Goal: Transaction & Acquisition: Subscribe to service/newsletter

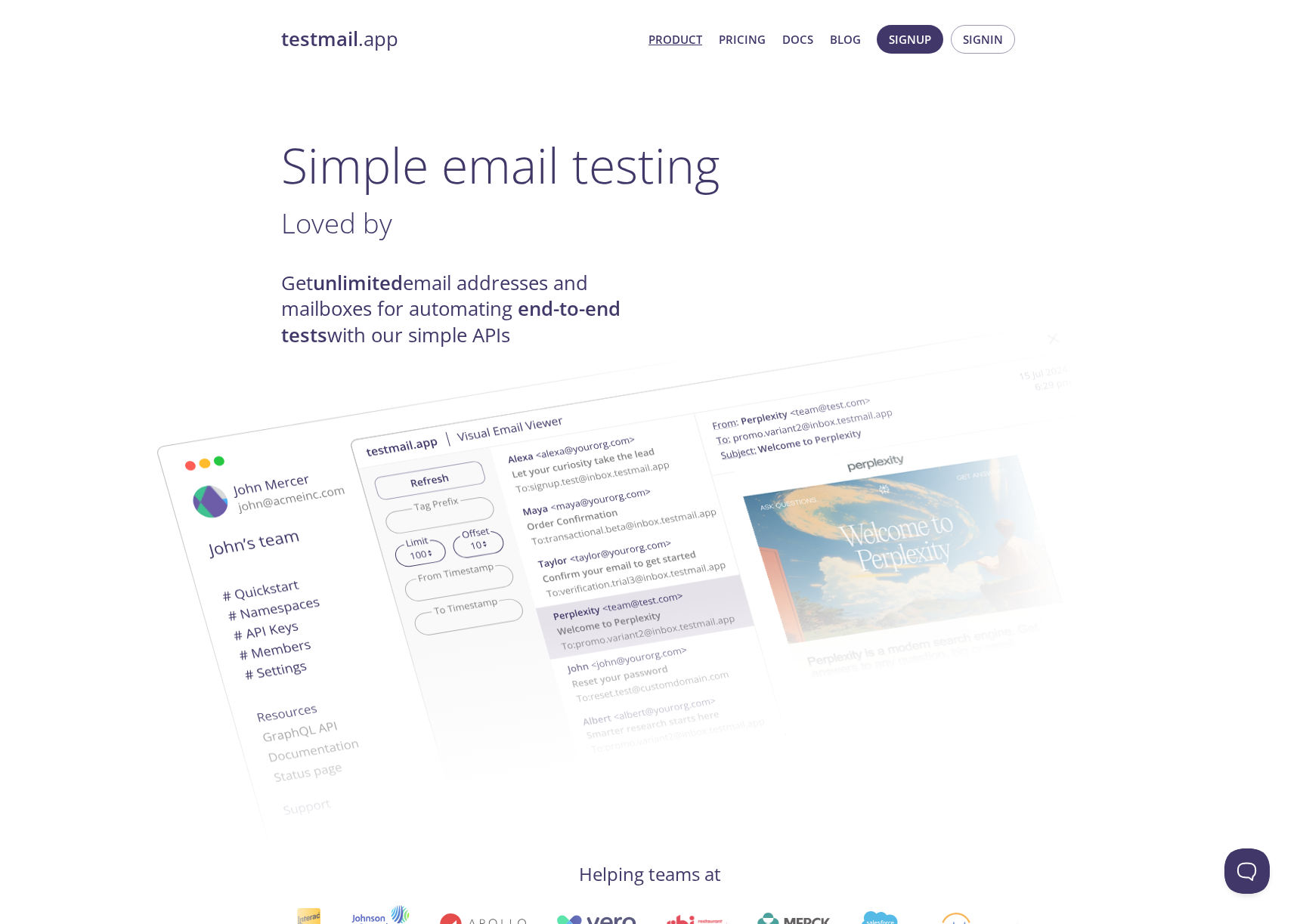
click at [695, 41] on link "Product" at bounding box center [675, 40] width 53 height 20
click at [747, 39] on link "Pricing" at bounding box center [742, 40] width 47 height 20
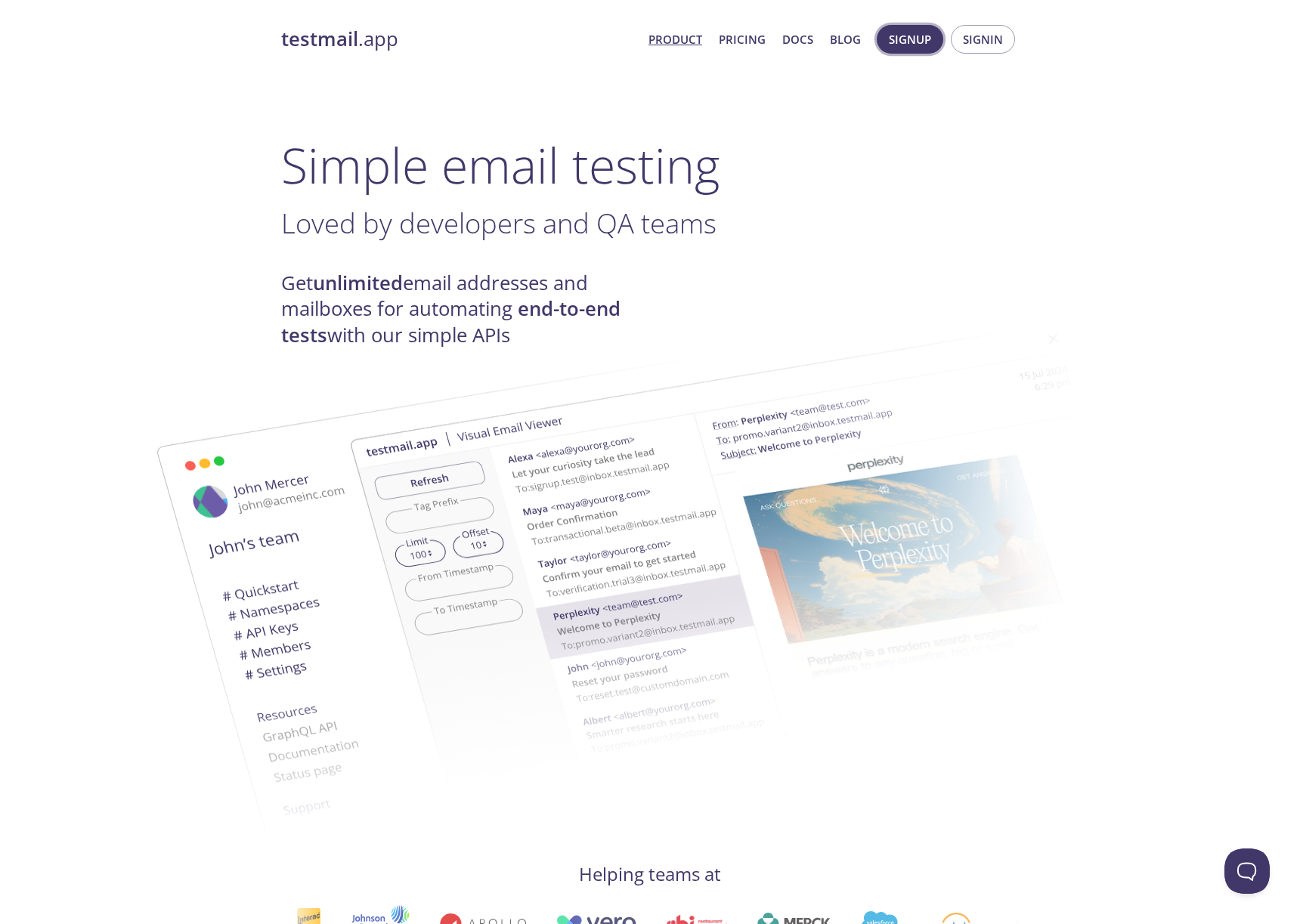
click at [931, 39] on span "Signup" at bounding box center [911, 40] width 43 height 20
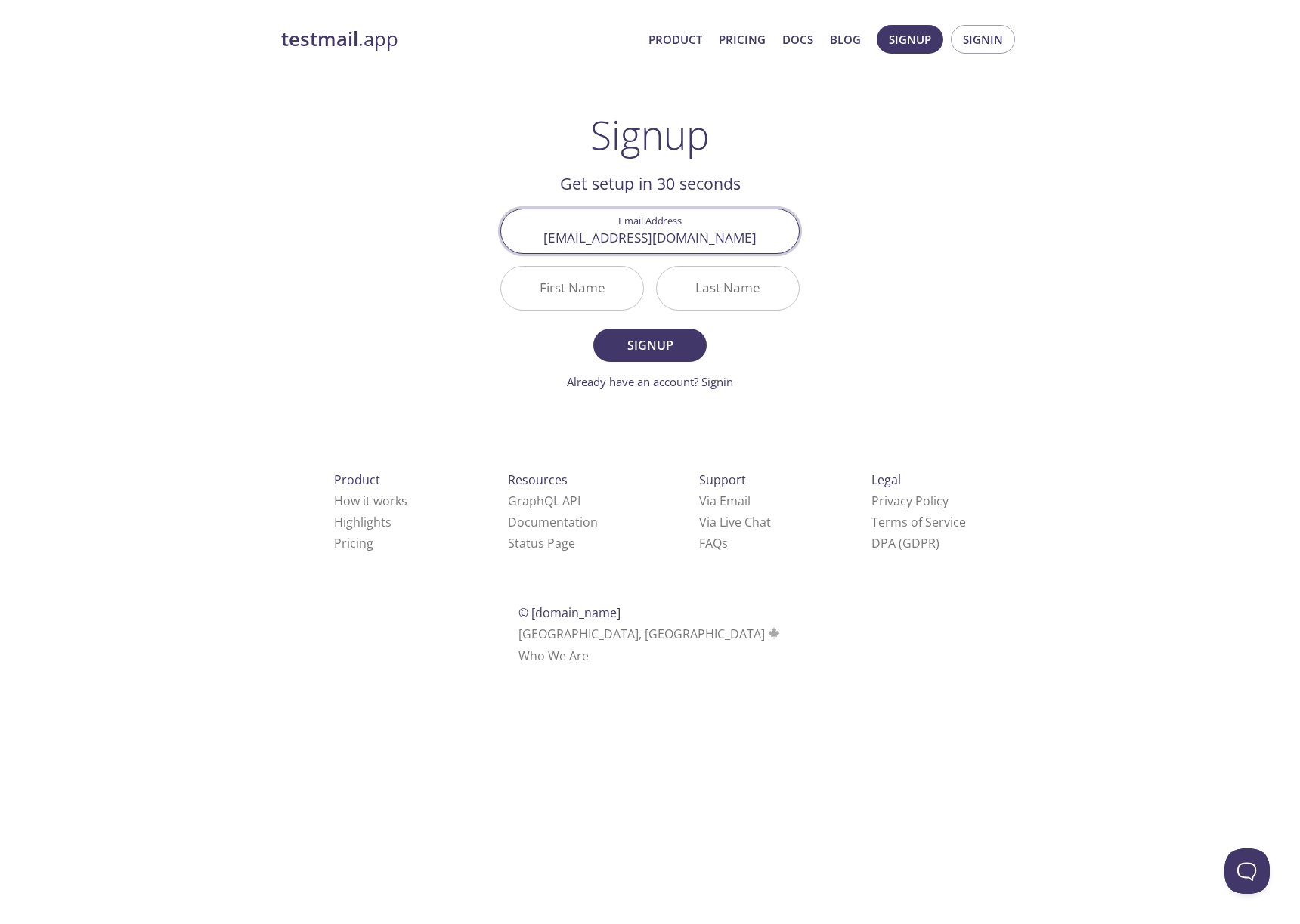
type input "[EMAIL_ADDRESS][DOMAIN_NAME]"
type input "[PERSON_NAME]"
type input "Blazicek"
click at [608, 296] on input "[PERSON_NAME]" at bounding box center [572, 288] width 142 height 43
type input "[PERSON_NAME]"
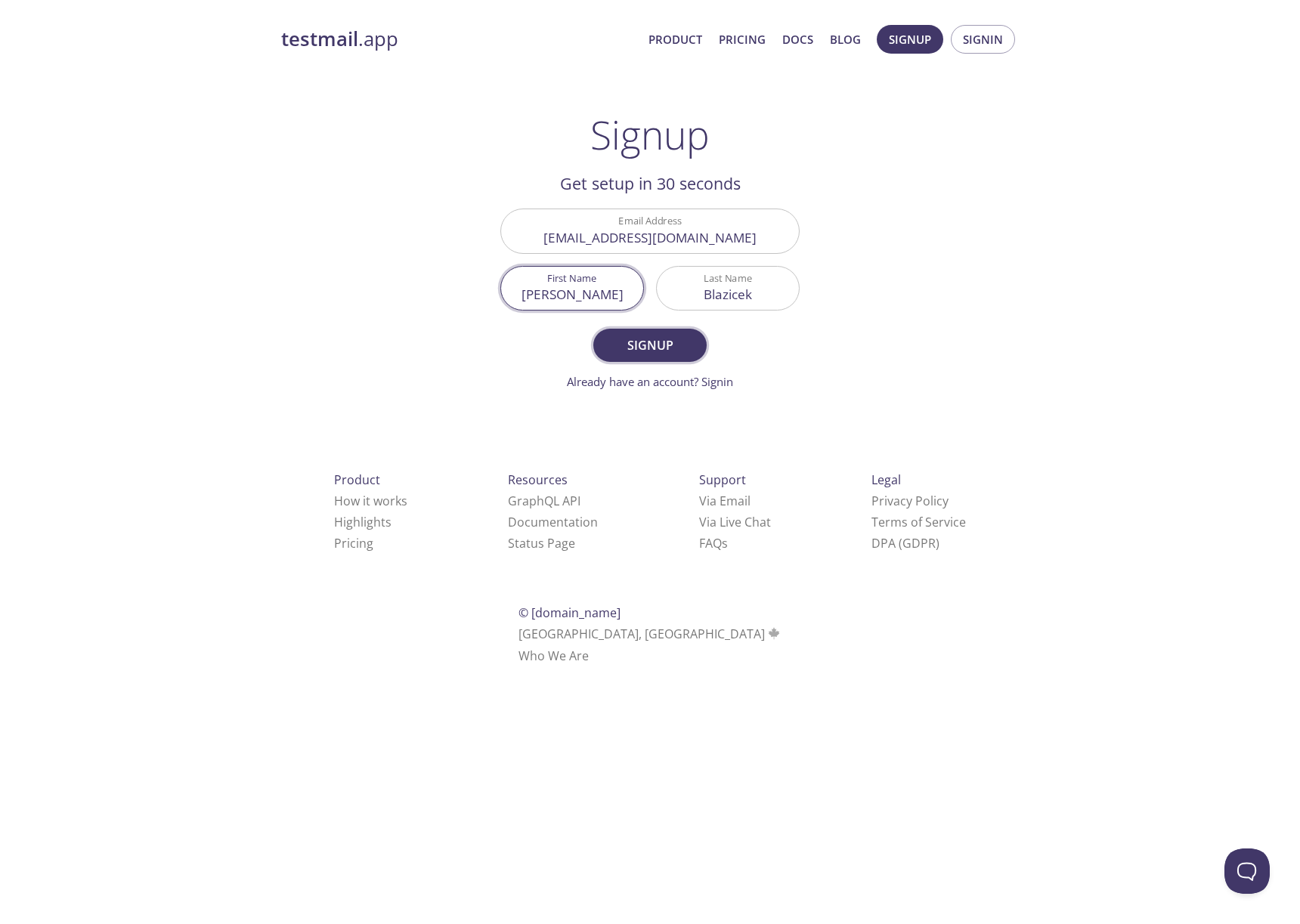
drag, startPoint x: 744, startPoint y: 348, endPoint x: 680, endPoint y: 343, distance: 64.2
click at [732, 345] on form "Email Address [EMAIL_ADDRESS][DOMAIN_NAME] First Name [PERSON_NAME] Last Name […" at bounding box center [650, 299] width 299 height 181
click at [629, 236] on input "[EMAIL_ADDRESS][DOMAIN_NAME]" at bounding box center [650, 231] width 298 height 43
type input "[DOMAIN_NAME][EMAIL_ADDRESS][DOMAIN_NAME]"
click at [658, 348] on span "Signup" at bounding box center [650, 345] width 80 height 21
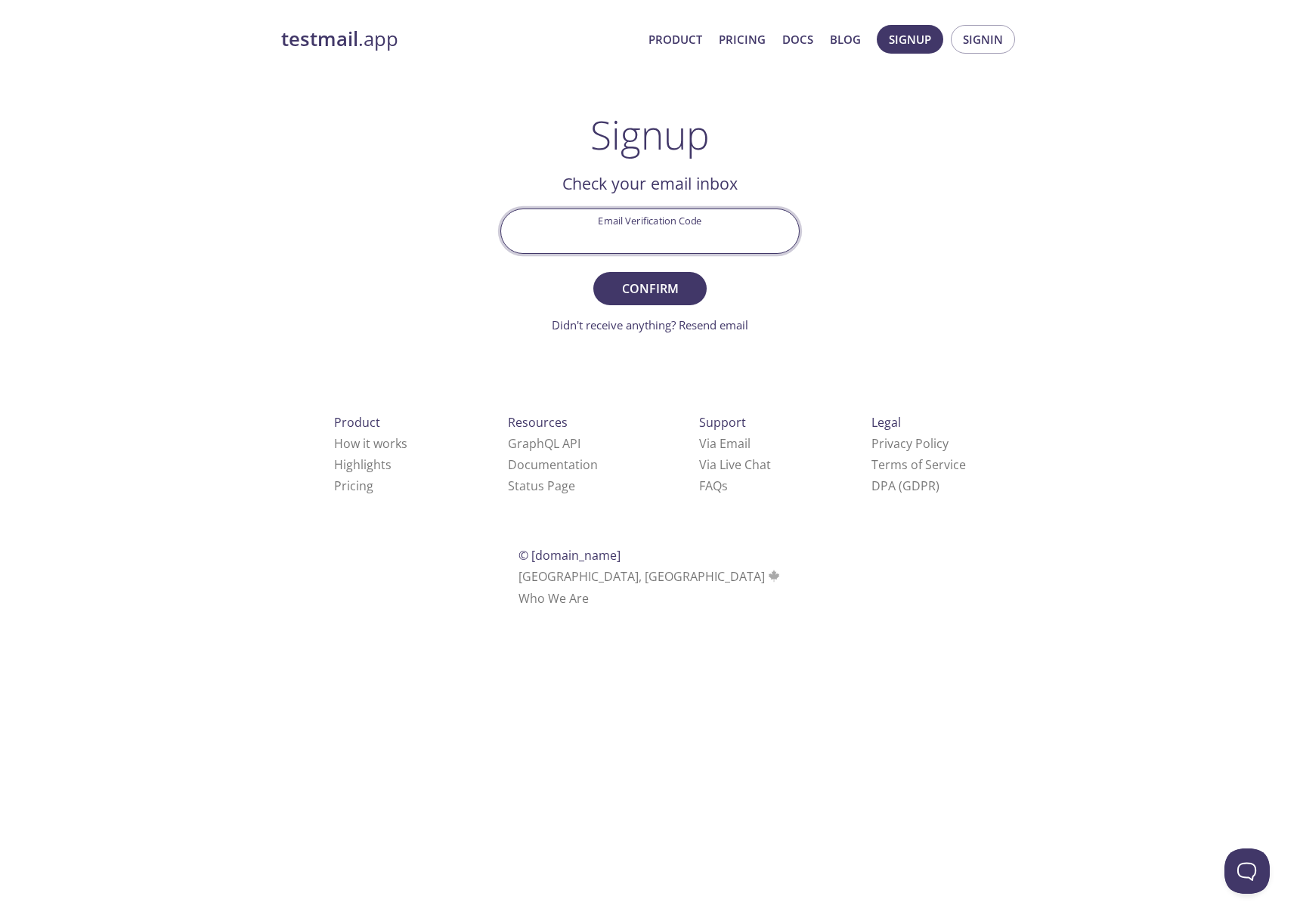
click at [626, 248] on input "Email Verification Code" at bounding box center [650, 231] width 298 height 43
click at [344, 264] on div "testmail .app Product Pricing Docs Blog Signup Signin Signup Get setup in 30 se…" at bounding box center [650, 333] width 774 height 636
click at [645, 239] on input "Email Verification Code" at bounding box center [650, 231] width 298 height 43
paste input "KBSGD9Q"
type input "KBSGD9Q"
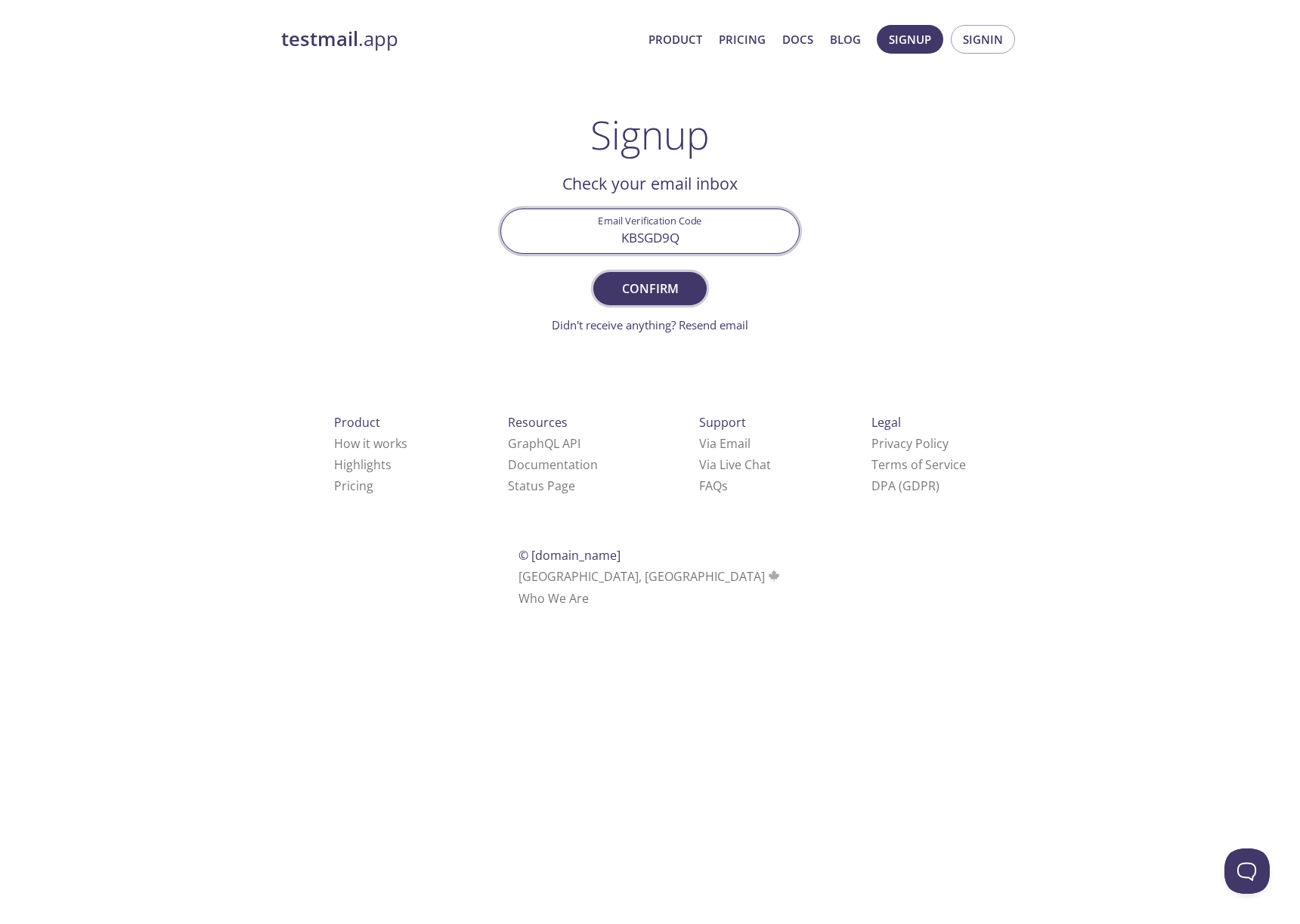
click at [603, 278] on button "Confirm" at bounding box center [650, 289] width 114 height 34
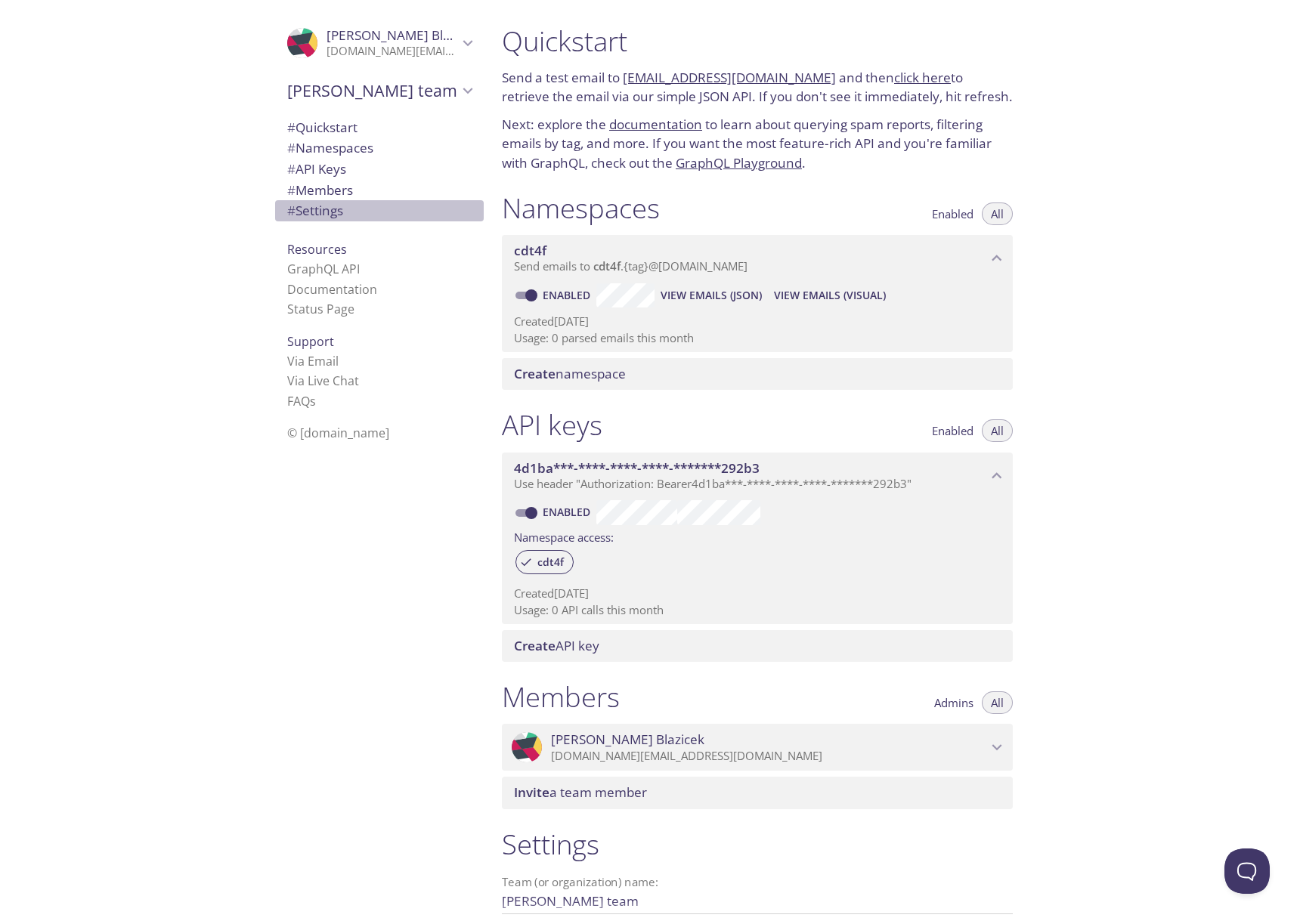
click at [327, 212] on span "# Settings" at bounding box center [315, 210] width 56 height 18
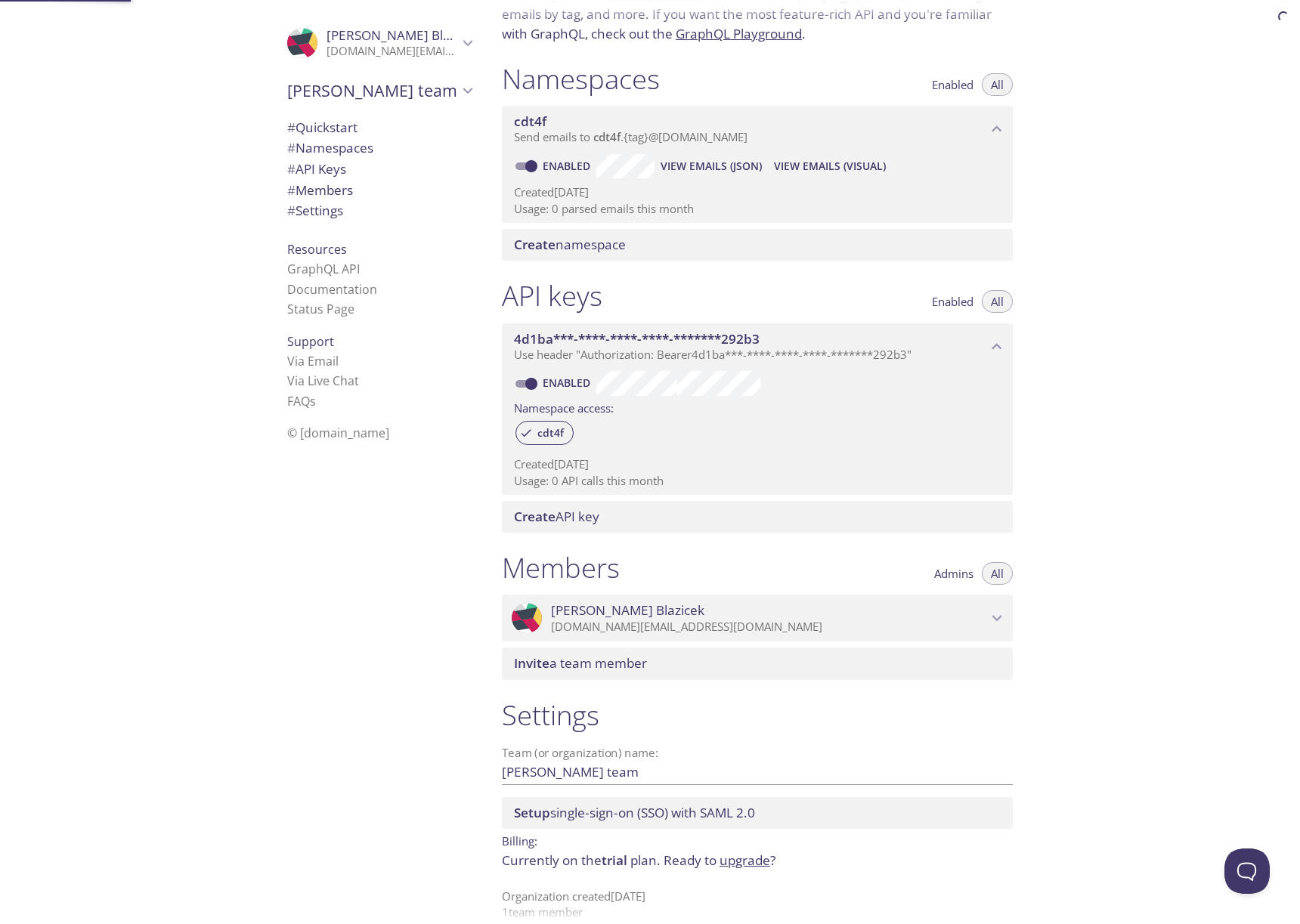
scroll to position [150, 0]
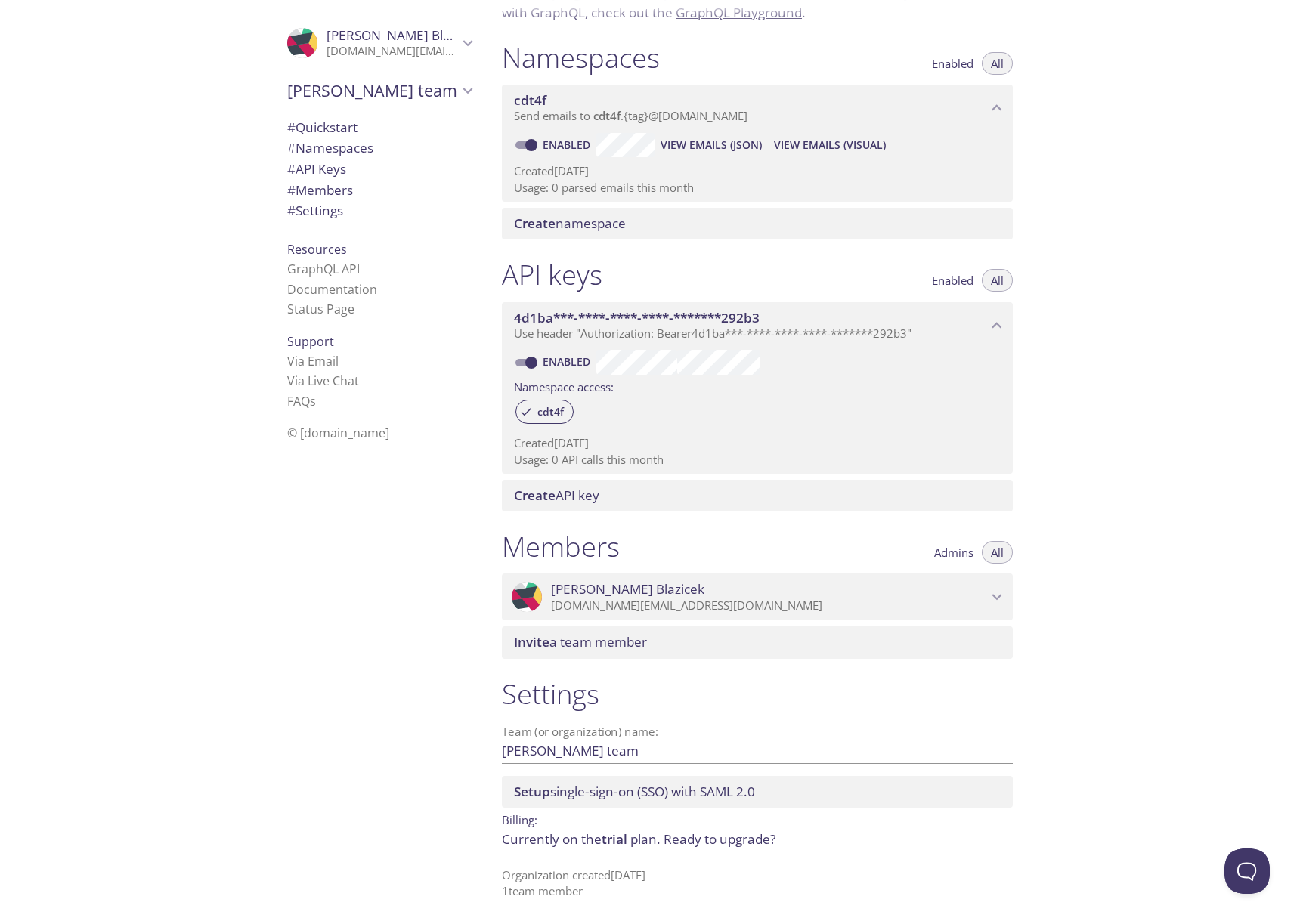
click at [329, 120] on span "# Quickstart" at bounding box center [322, 127] width 70 height 18
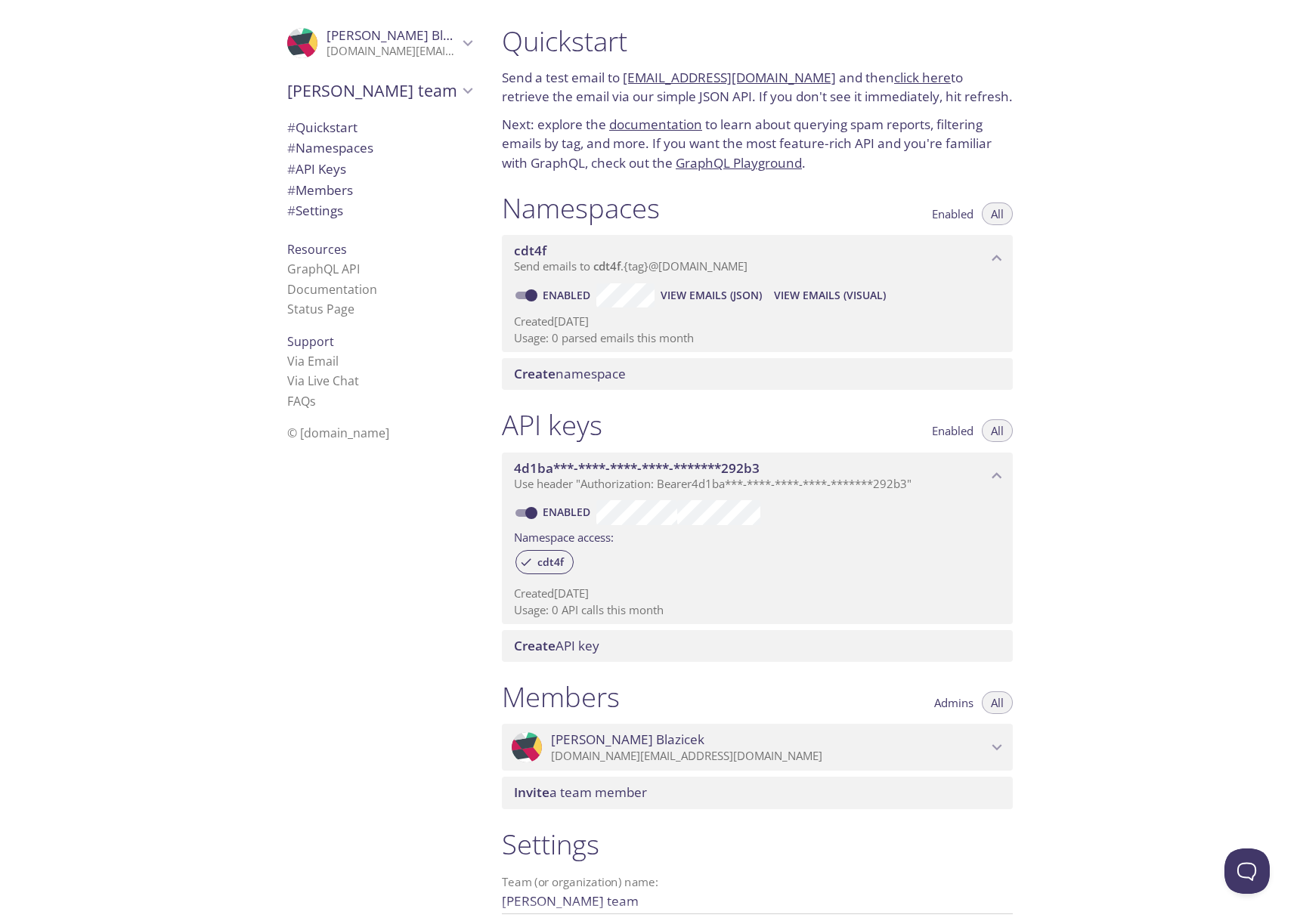
click at [897, 80] on link "click here" at bounding box center [923, 77] width 56 height 18
click at [807, 28] on h1 "Quickstart" at bounding box center [757, 41] width 511 height 34
click at [344, 123] on span "# Quickstart" at bounding box center [322, 127] width 70 height 18
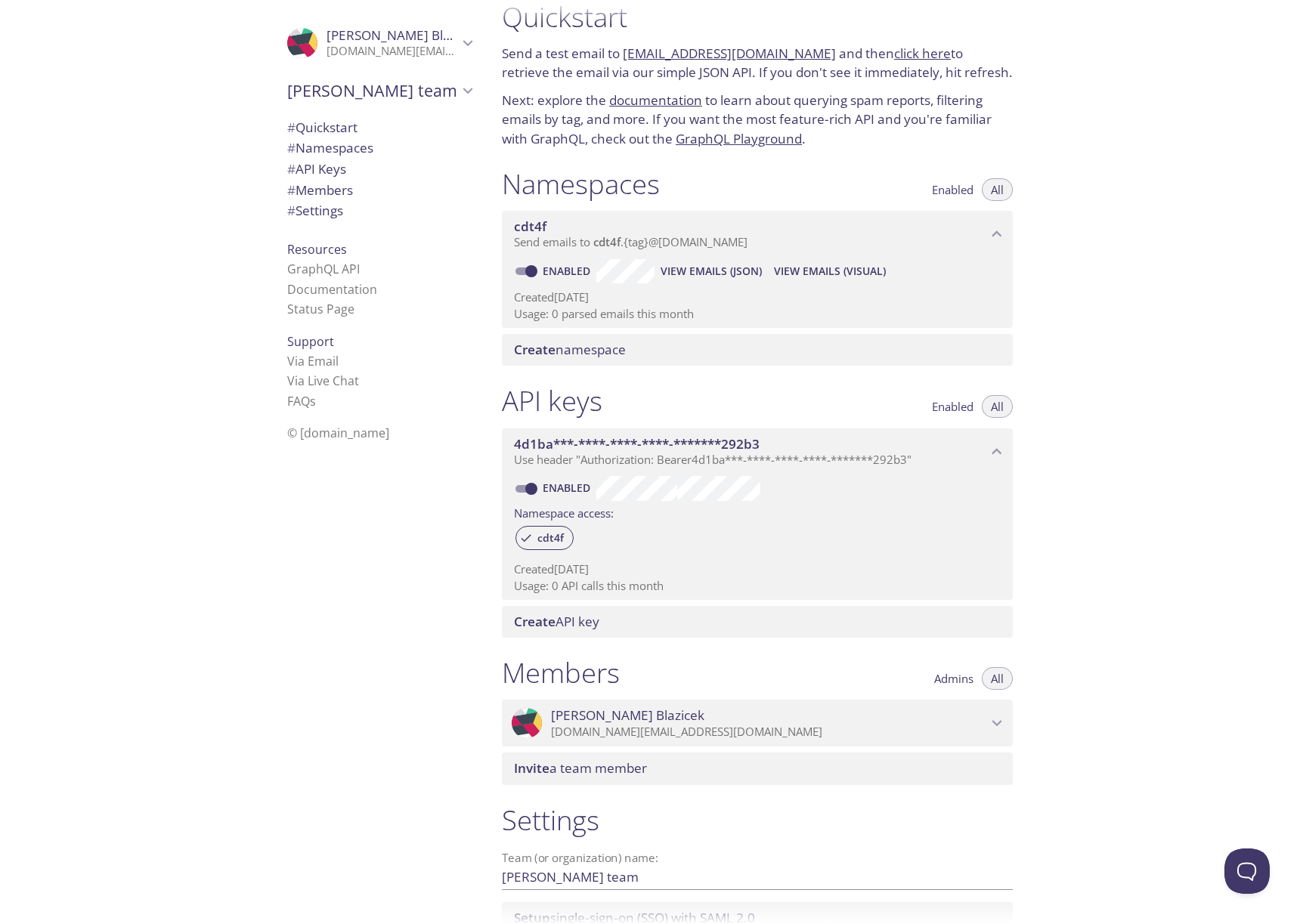
click at [349, 146] on span "# Namespaces" at bounding box center [330, 148] width 86 height 18
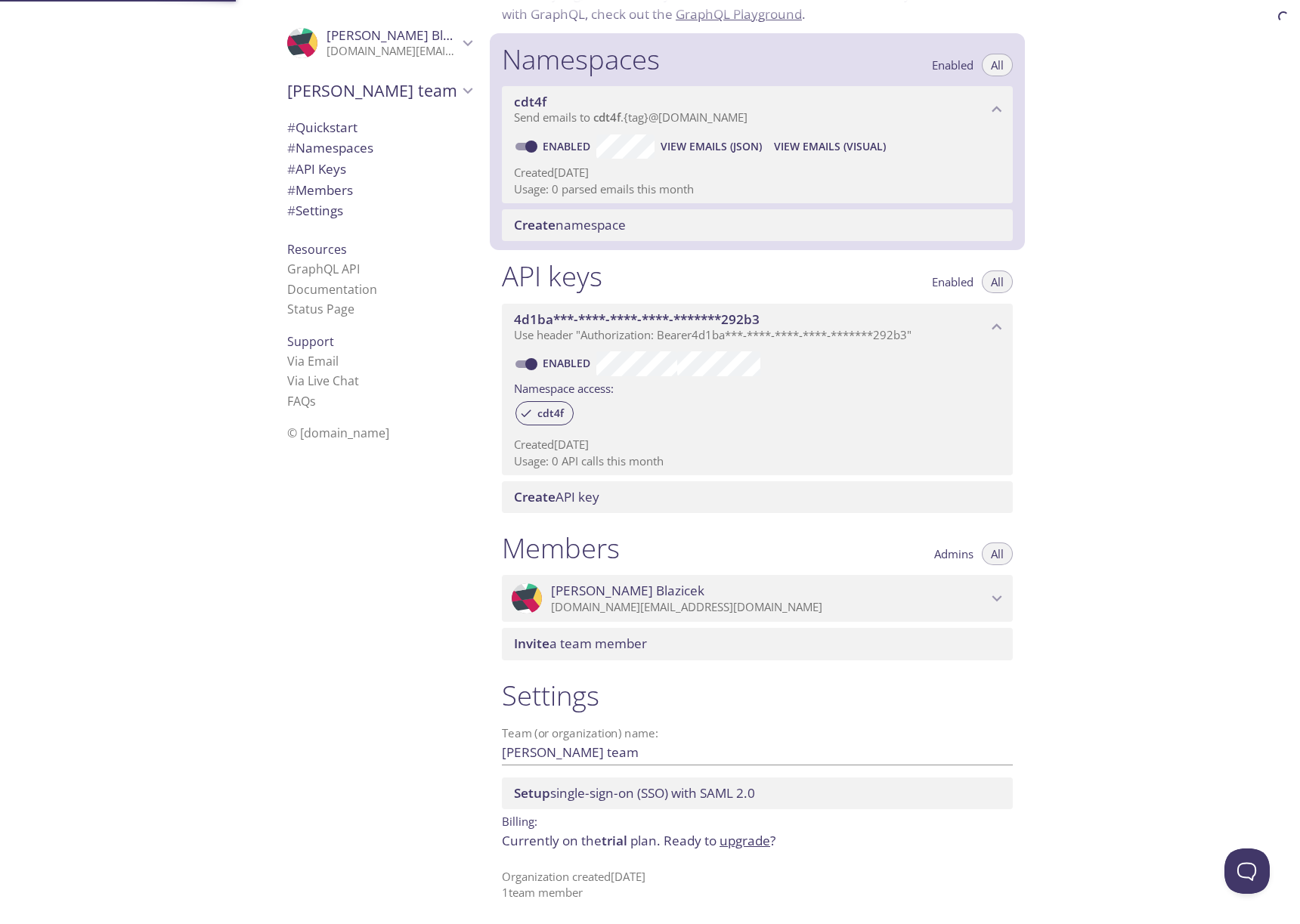
scroll to position [150, 0]
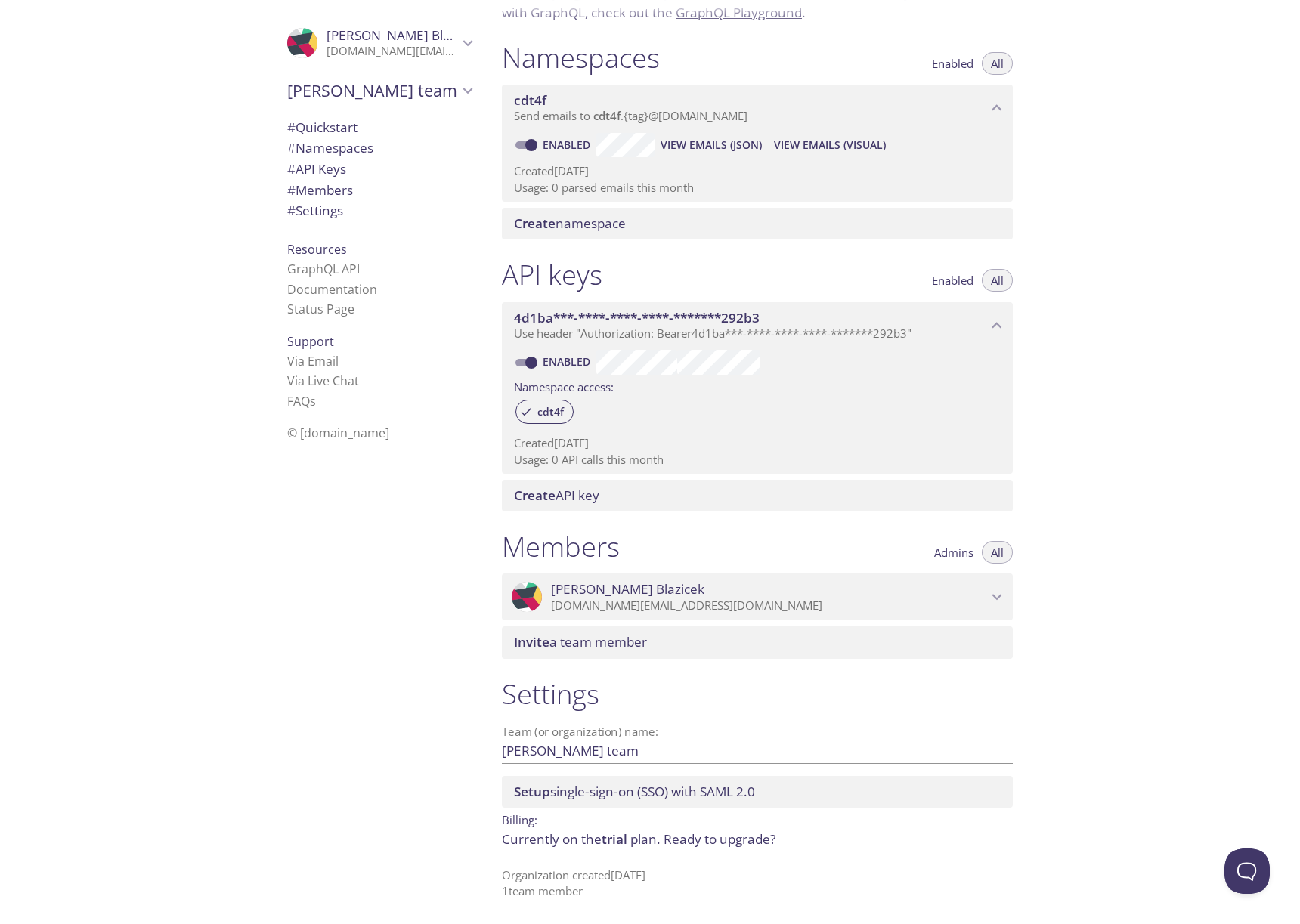
click at [340, 169] on span "# API Keys" at bounding box center [316, 168] width 59 height 18
click at [339, 183] on span "# Members" at bounding box center [320, 190] width 66 height 18
click at [331, 219] on span "# Settings" at bounding box center [315, 210] width 56 height 18
click at [166, 206] on div ".cls-1 { fill: #6d5ca8; } .cls-2 { fill: #3fc191; } .cls-3 { fill: #3b4752; } .…" at bounding box center [245, 462] width 490 height 924
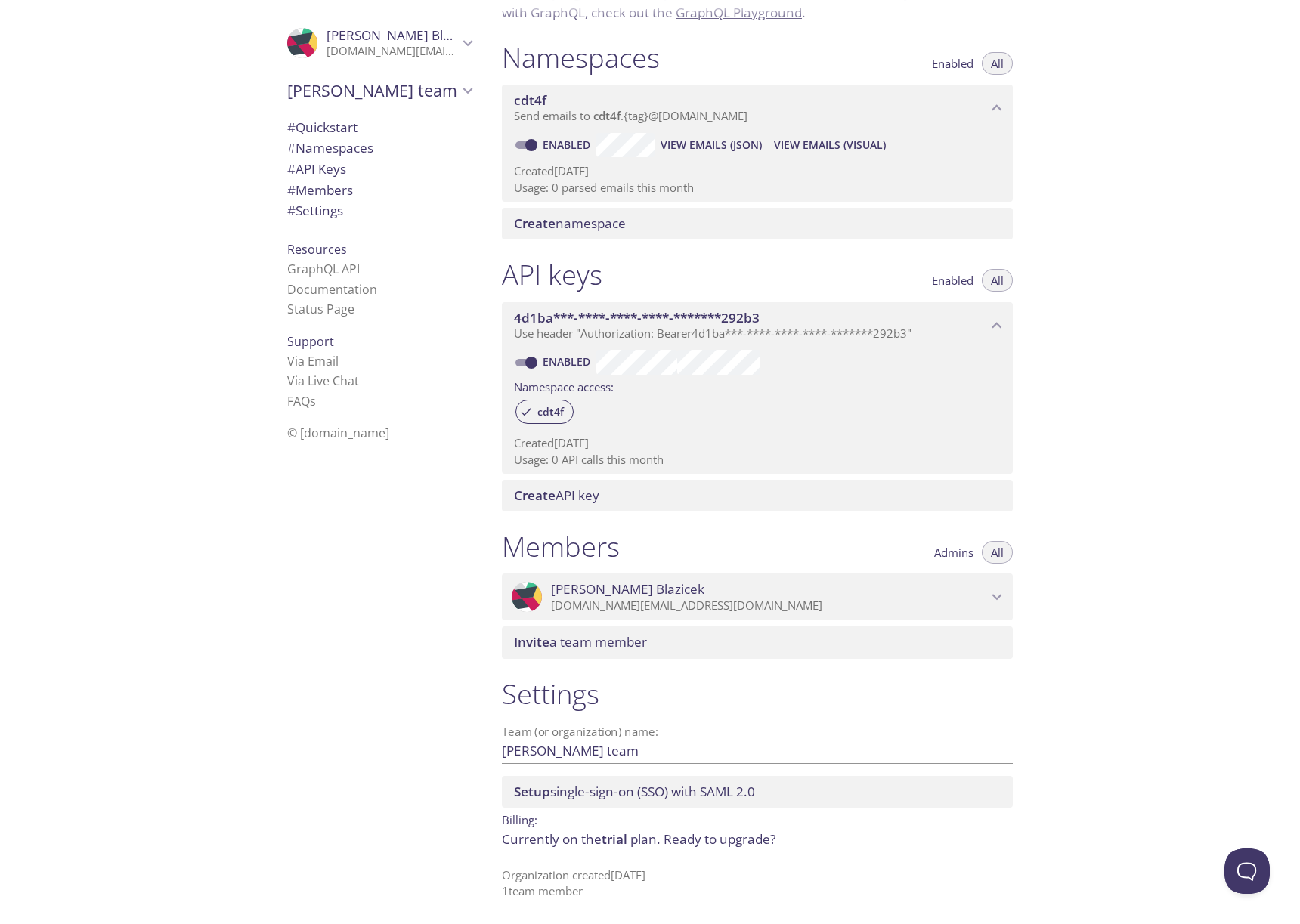
click at [132, 161] on div ".cls-1 { fill: #6d5ca8; } .cls-2 { fill: #3fc191; } .cls-3 { fill: #3b4752; } .…" at bounding box center [245, 462] width 490 height 924
click at [126, 170] on div ".cls-1 { fill: #6d5ca8; } .cls-2 { fill: #3fc191; } .cls-3 { fill: #3b4752; } .…" at bounding box center [245, 462] width 490 height 924
